Goal: Transaction & Acquisition: Purchase product/service

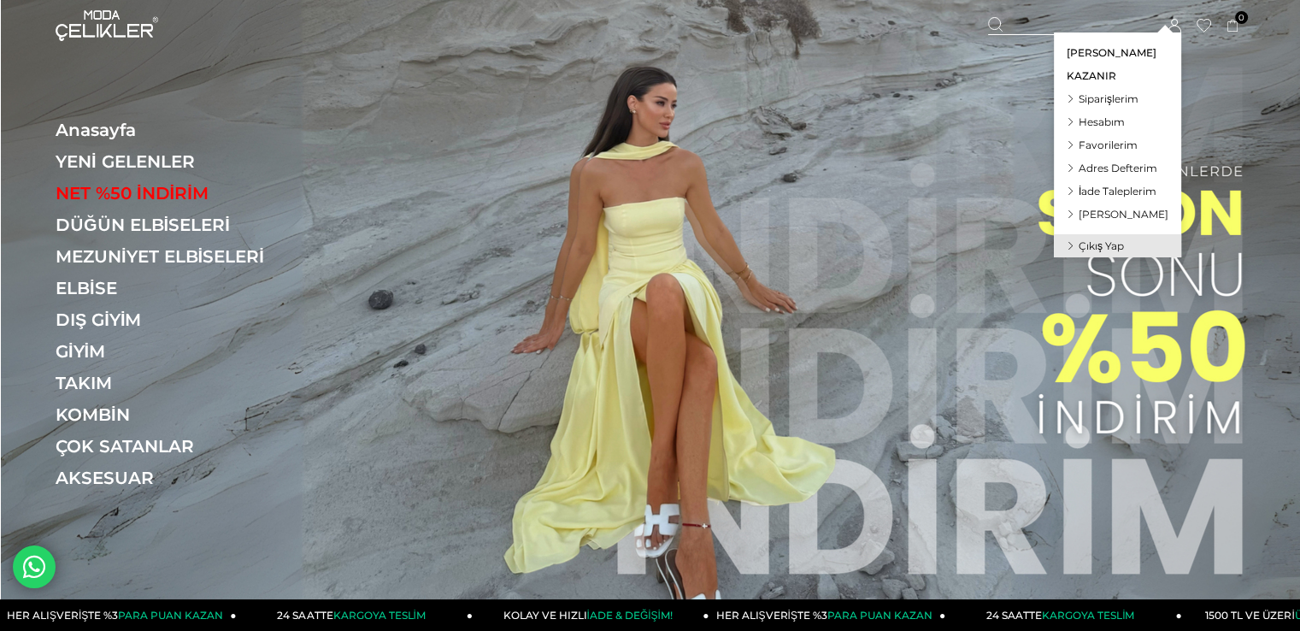
click at [1122, 103] on span "Siparişlerim" at bounding box center [1109, 98] width 60 height 13
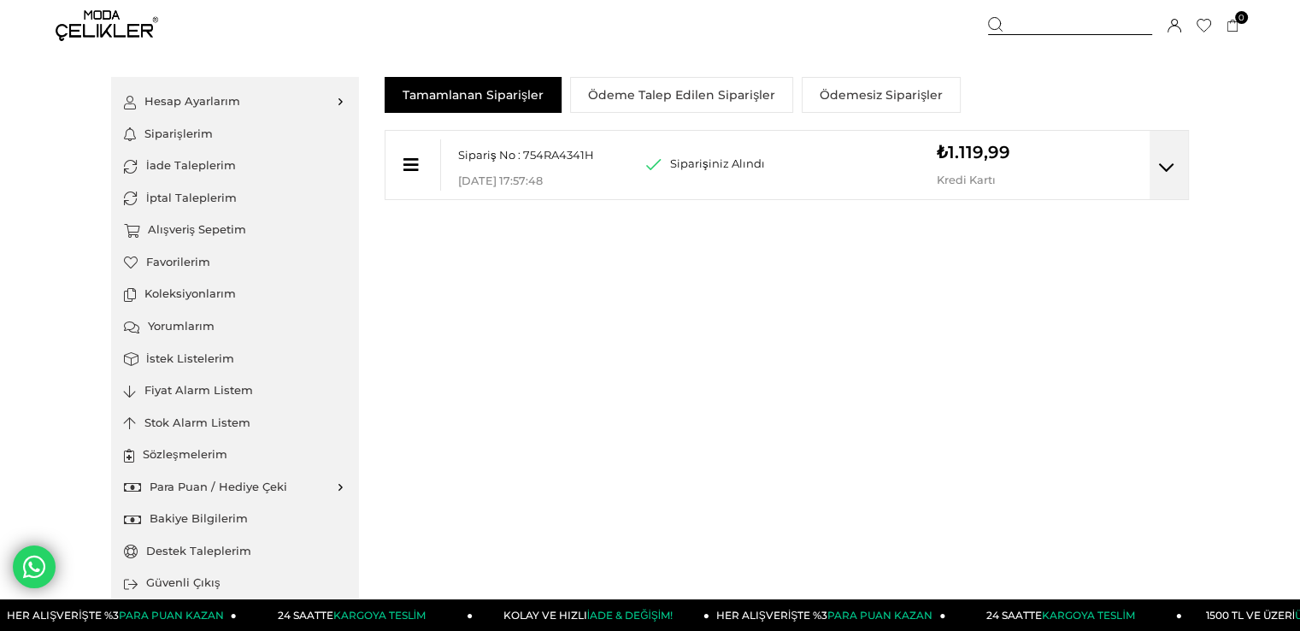
click at [906, 185] on div "Sipariş No : 754RA4341H Mağaza Teslim Kodu : 07-09-2025 17:57:48 Siparişiniz Al…" at bounding box center [787, 165] width 804 height 70
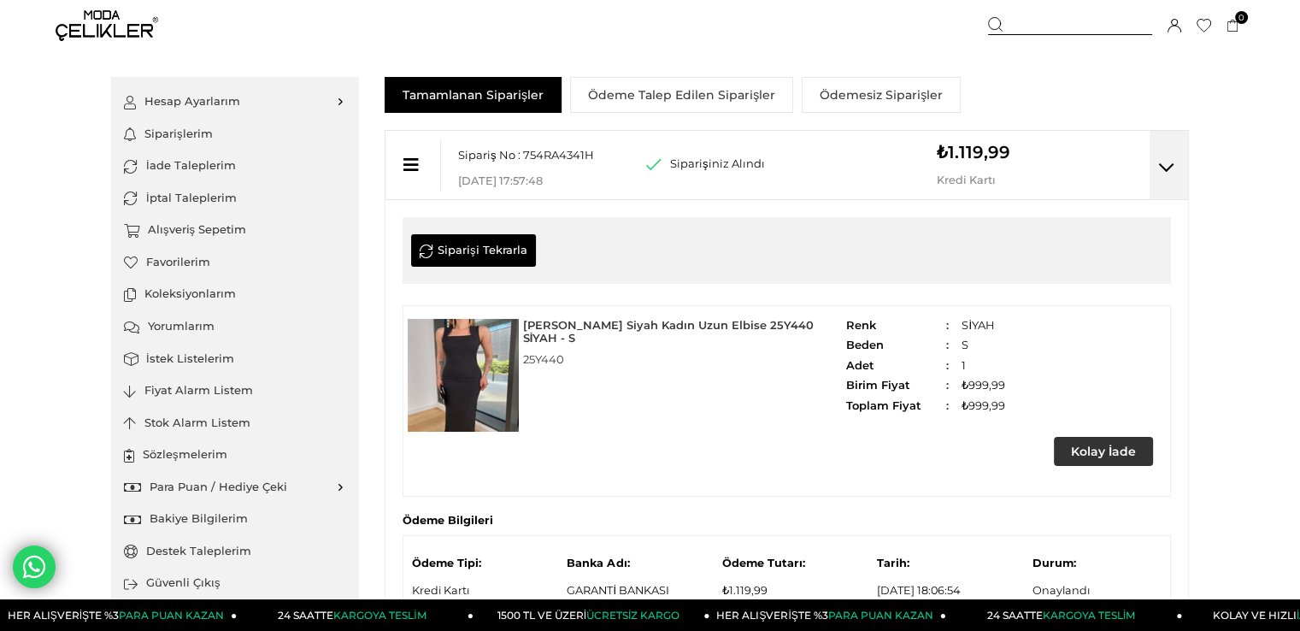
click at [100, 28] on img at bounding box center [107, 25] width 103 height 31
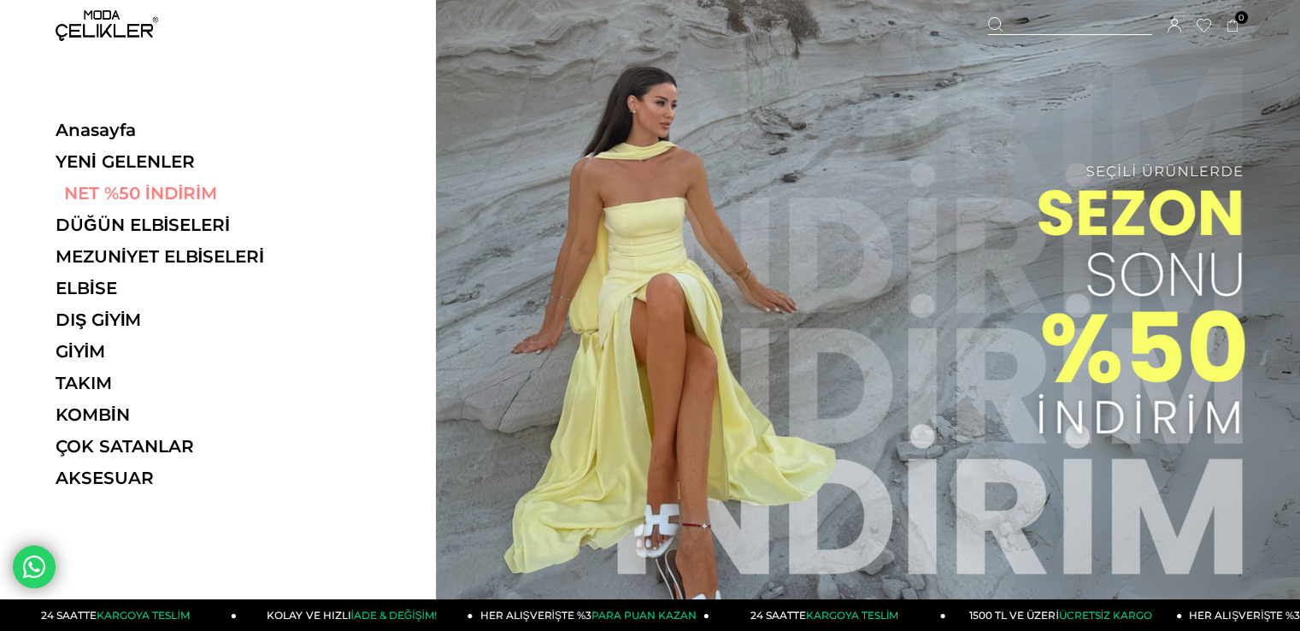
click at [162, 193] on link "NET %50 İNDİRİM" at bounding box center [173, 193] width 235 height 21
